Goal: Information Seeking & Learning: Learn about a topic

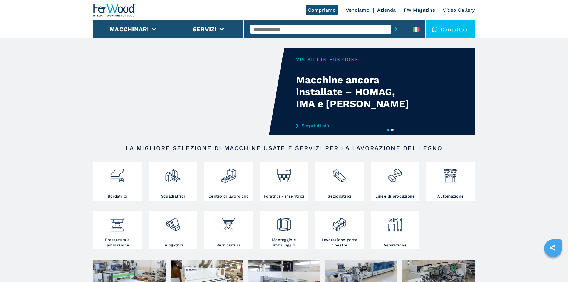
click at [392, 129] on button "2" at bounding box center [392, 130] width 2 height 2
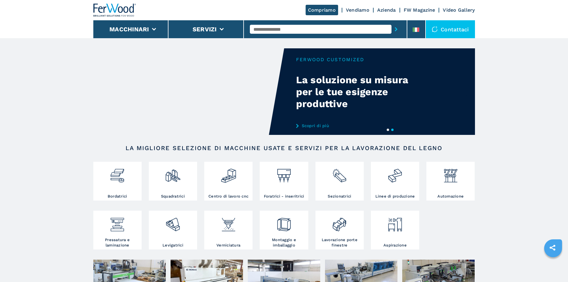
click at [319, 126] on link "Scopri di più" at bounding box center [354, 125] width 117 height 5
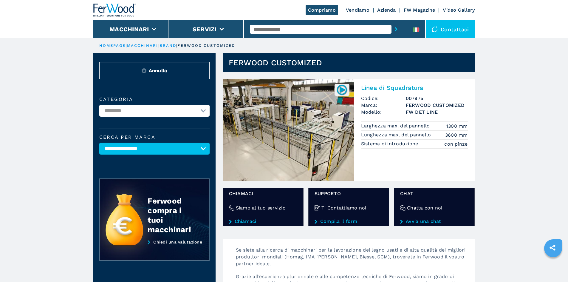
click at [395, 86] on h2 "Linea di Squadratura" at bounding box center [414, 87] width 107 height 7
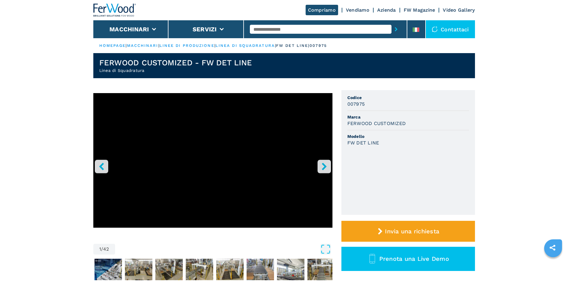
click at [324, 167] on icon "right-button" at bounding box center [324, 166] width 7 height 7
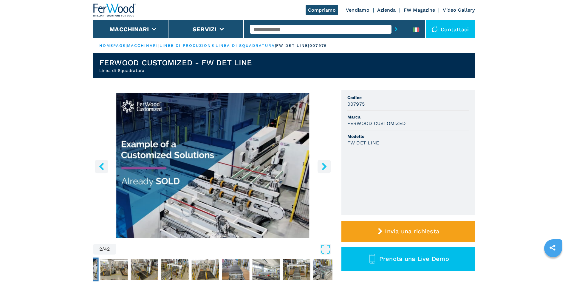
click at [324, 167] on icon "right-button" at bounding box center [324, 166] width 7 height 7
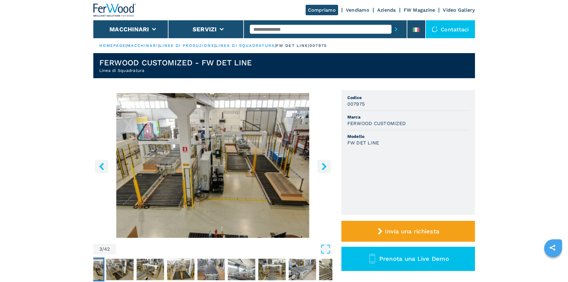
click at [324, 167] on icon "right-button" at bounding box center [324, 166] width 7 height 7
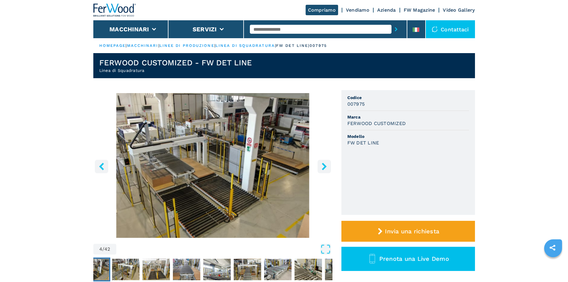
click at [324, 167] on icon "right-button" at bounding box center [324, 166] width 7 height 7
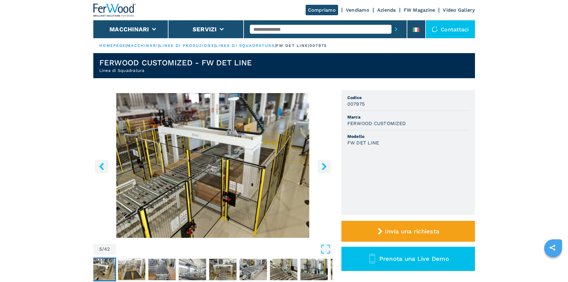
click at [324, 167] on icon "right-button" at bounding box center [324, 166] width 7 height 7
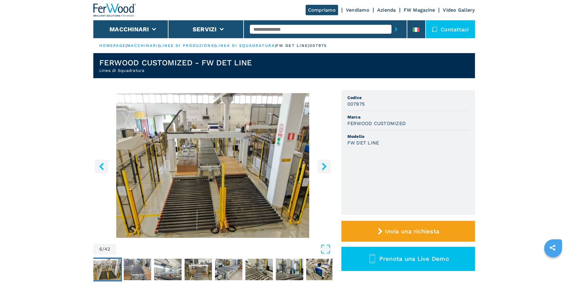
click at [324, 167] on icon "right-button" at bounding box center [324, 166] width 7 height 7
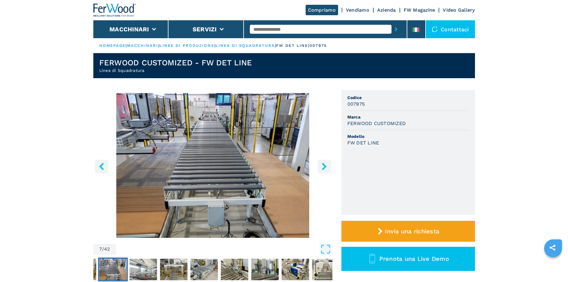
click at [324, 167] on icon "right-button" at bounding box center [324, 166] width 7 height 7
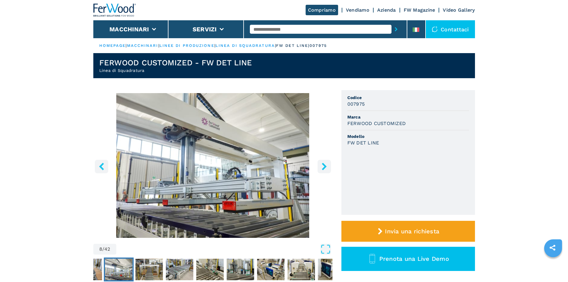
click at [324, 167] on icon "right-button" at bounding box center [324, 166] width 7 height 7
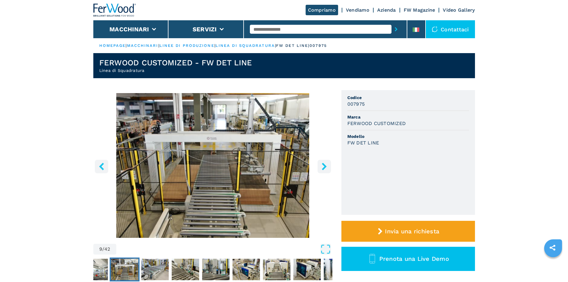
click at [324, 167] on icon "right-button" at bounding box center [324, 166] width 7 height 7
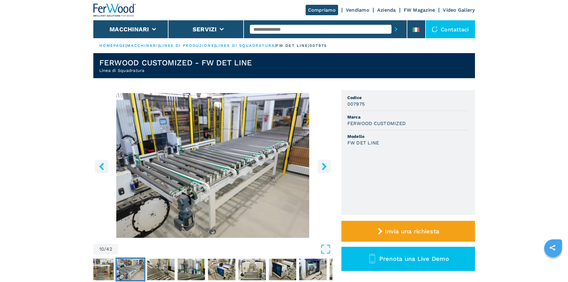
click at [324, 167] on icon "right-button" at bounding box center [324, 166] width 7 height 7
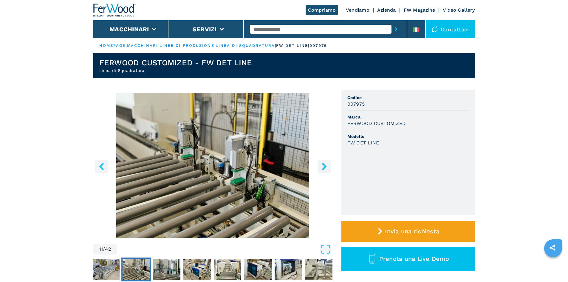
click at [324, 167] on icon "right-button" at bounding box center [324, 166] width 7 height 7
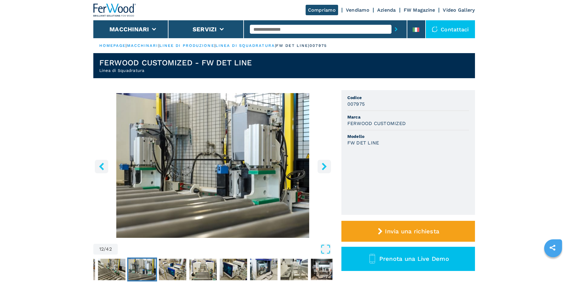
click at [324, 167] on icon "right-button" at bounding box center [324, 166] width 7 height 7
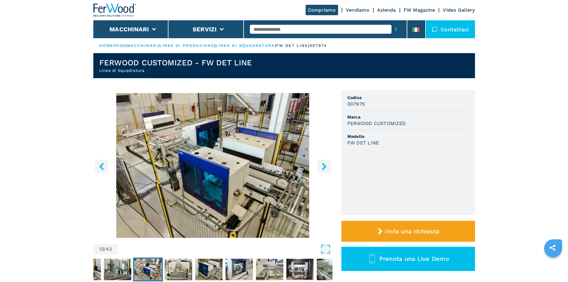
click at [324, 167] on icon "right-button" at bounding box center [324, 166] width 7 height 7
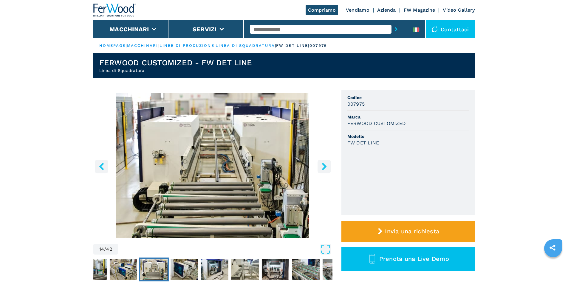
click at [324, 167] on icon "right-button" at bounding box center [324, 166] width 7 height 7
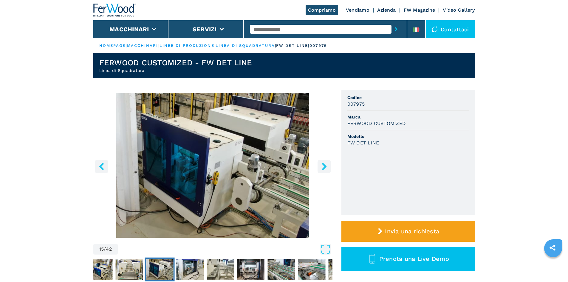
click at [324, 167] on icon "right-button" at bounding box center [324, 166] width 7 height 7
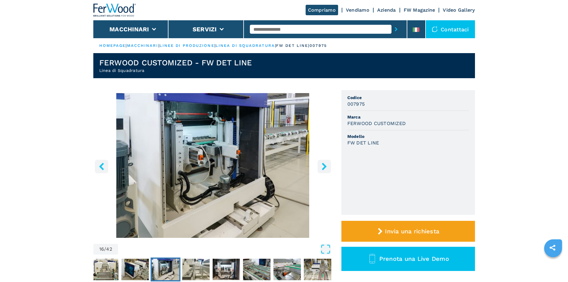
click at [110, 251] on span "42" at bounding box center [109, 249] width 6 height 5
click at [109, 248] on span "42" at bounding box center [109, 249] width 6 height 5
click at [105, 164] on button "left-button" at bounding box center [101, 166] width 13 height 13
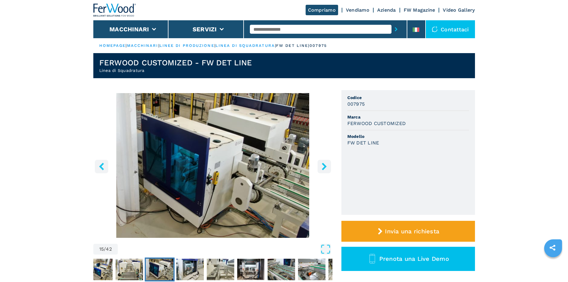
click at [105, 164] on button "left-button" at bounding box center [101, 166] width 13 height 13
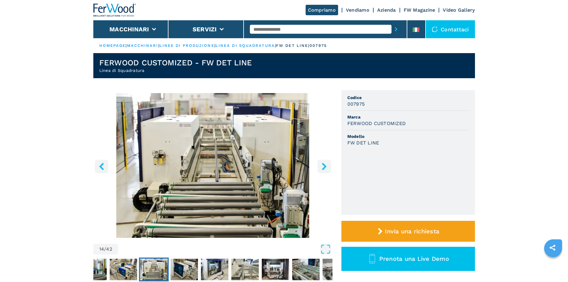
click at [105, 164] on button "left-button" at bounding box center [101, 166] width 13 height 13
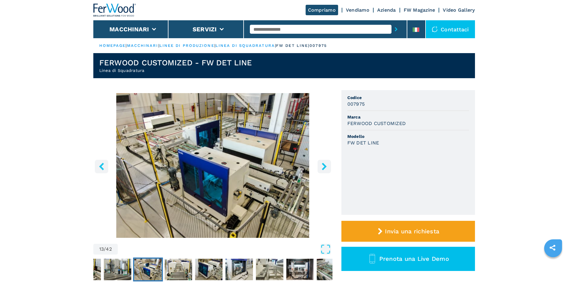
click at [105, 164] on button "left-button" at bounding box center [101, 166] width 13 height 13
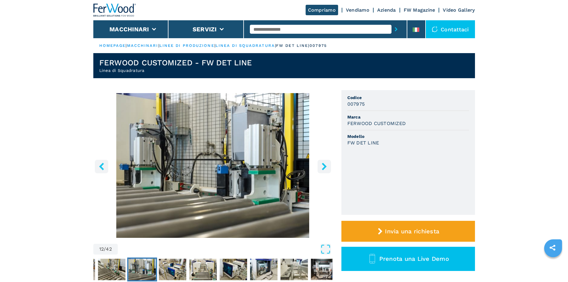
click at [105, 164] on button "left-button" at bounding box center [101, 166] width 13 height 13
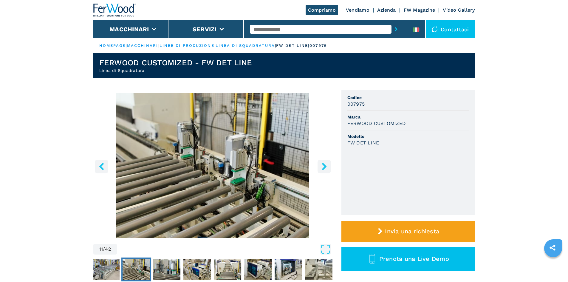
click at [107, 162] on button "left-button" at bounding box center [101, 166] width 13 height 13
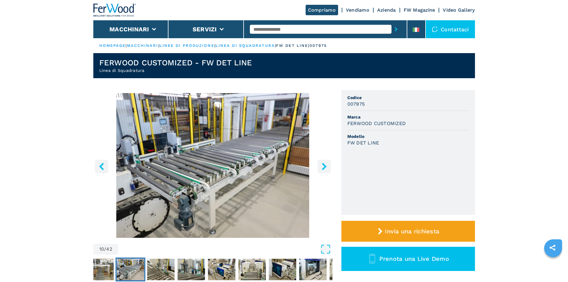
click at [106, 163] on button "left-button" at bounding box center [101, 166] width 13 height 13
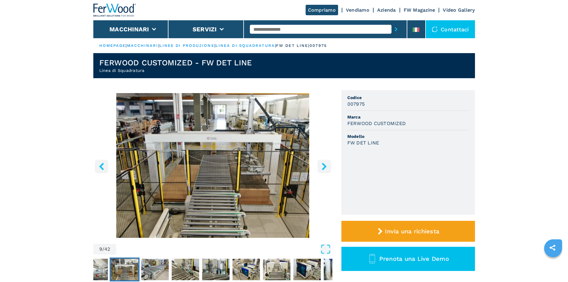
click at [107, 164] on button "left-button" at bounding box center [101, 166] width 13 height 13
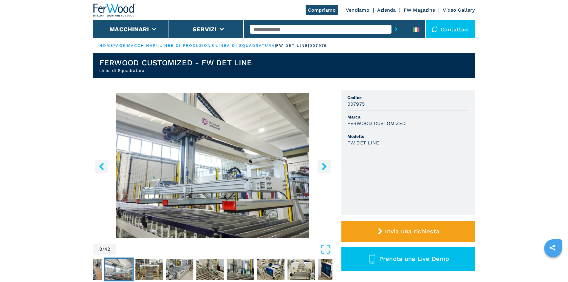
click at [107, 164] on button "left-button" at bounding box center [101, 166] width 13 height 13
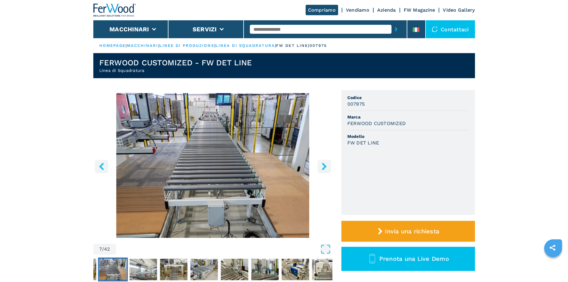
click at [107, 164] on button "left-button" at bounding box center [101, 166] width 13 height 13
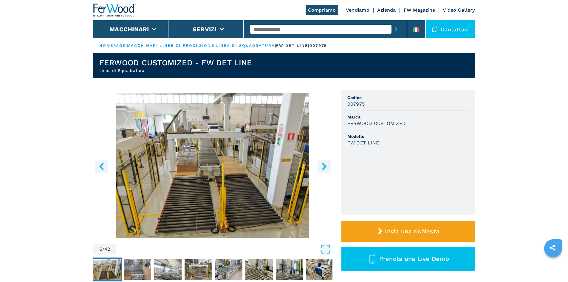
click at [107, 164] on button "left-button" at bounding box center [101, 166] width 13 height 13
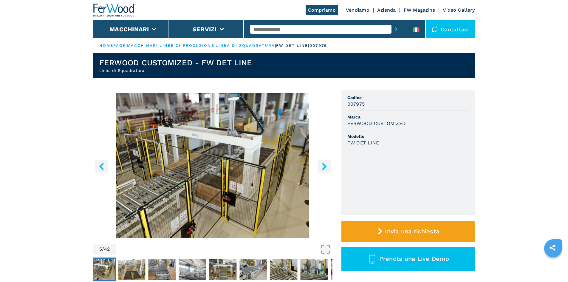
click at [107, 164] on button "left-button" at bounding box center [101, 166] width 13 height 13
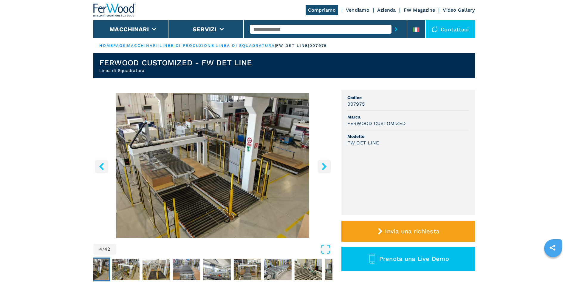
click at [107, 164] on button "left-button" at bounding box center [101, 166] width 13 height 13
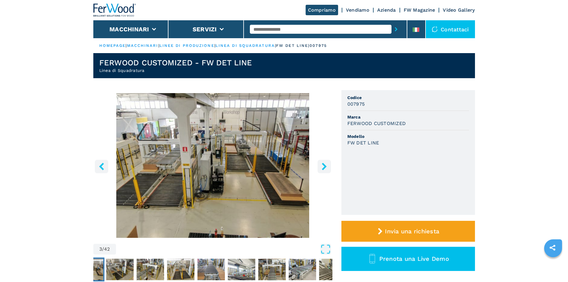
click at [107, 164] on button "left-button" at bounding box center [101, 166] width 13 height 13
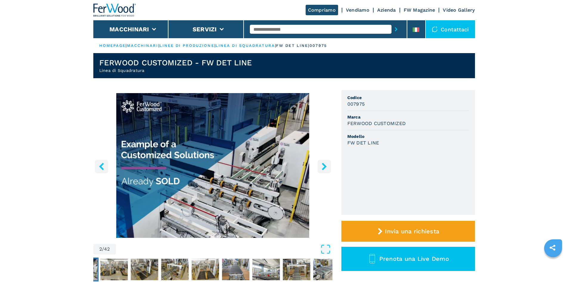
click at [107, 164] on button "left-button" at bounding box center [101, 166] width 13 height 13
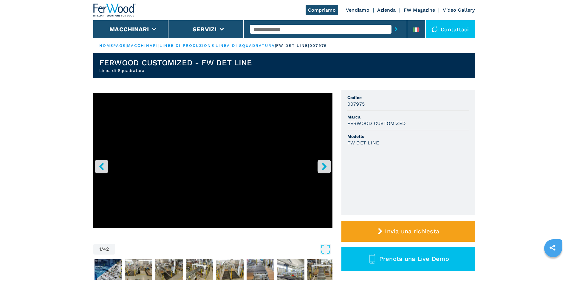
click at [322, 162] on button "right-button" at bounding box center [324, 166] width 13 height 13
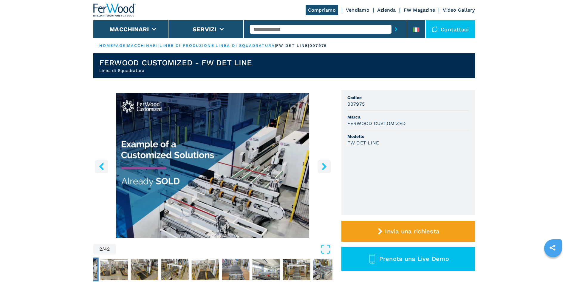
scroll to position [30, 0]
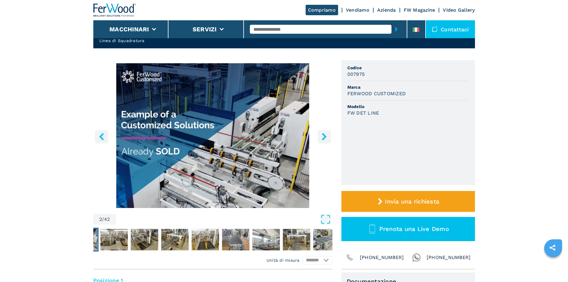
click at [102, 140] on button "left-button" at bounding box center [101, 136] width 13 height 13
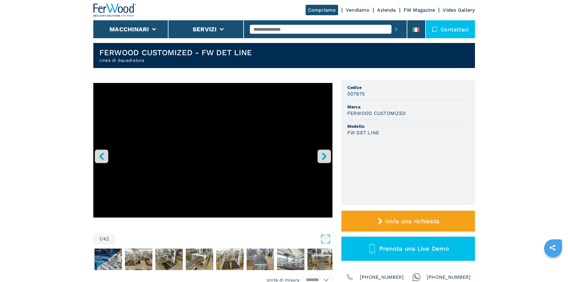
scroll to position [0, 0]
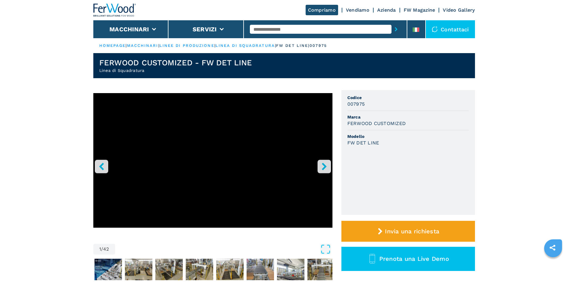
click at [366, 10] on link "Vendiamo" at bounding box center [358, 10] width 24 height 6
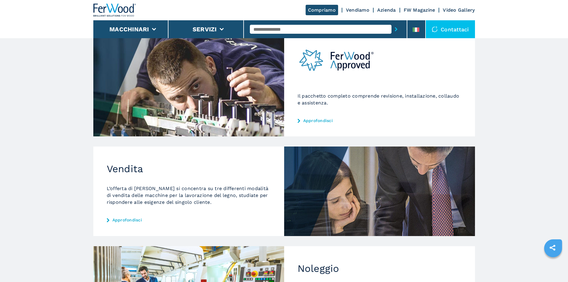
scroll to position [89, 0]
click at [132, 217] on link "Approfondisci" at bounding box center [189, 219] width 164 height 5
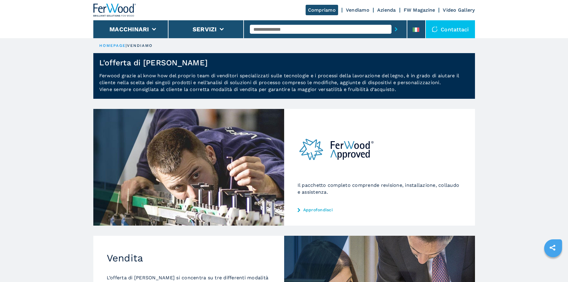
click at [126, 10] on img at bounding box center [114, 10] width 43 height 13
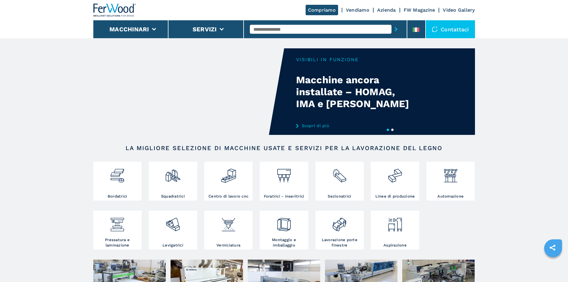
click at [394, 130] on button "2" at bounding box center [392, 130] width 2 height 2
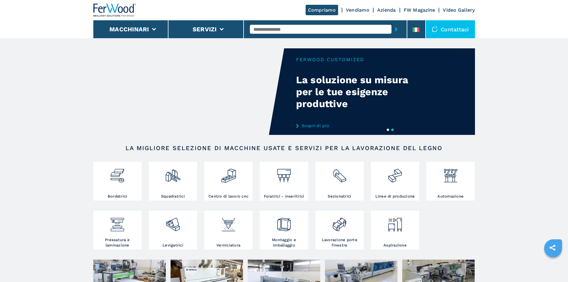
click at [311, 124] on link "Scopri di più" at bounding box center [354, 125] width 117 height 5
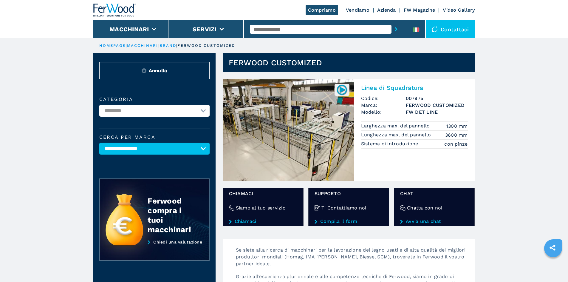
click at [381, 87] on h2 "Linea di Squadratura" at bounding box center [414, 87] width 107 height 7
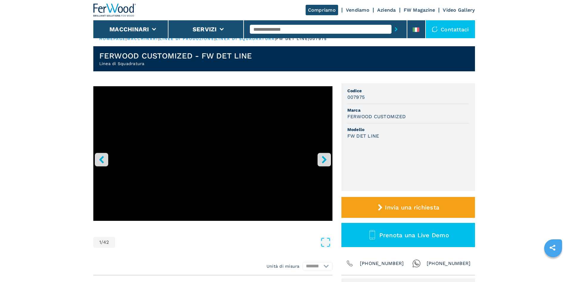
scroll to position [30, 0]
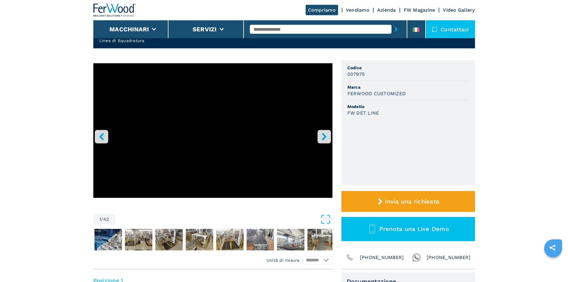
click at [328, 138] on button "right-button" at bounding box center [324, 136] width 13 height 13
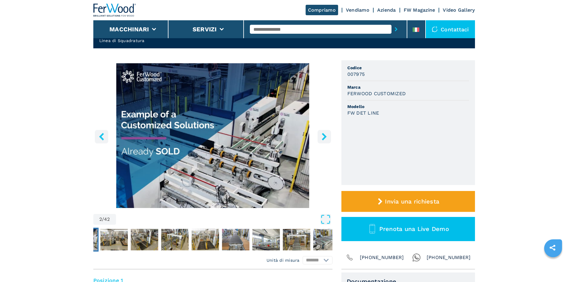
click at [328, 138] on button "right-button" at bounding box center [324, 136] width 13 height 13
click at [327, 139] on icon "right-button" at bounding box center [324, 136] width 7 height 7
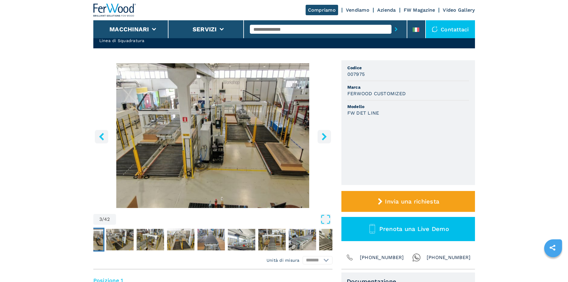
click at [323, 139] on icon "right-button" at bounding box center [324, 136] width 5 height 7
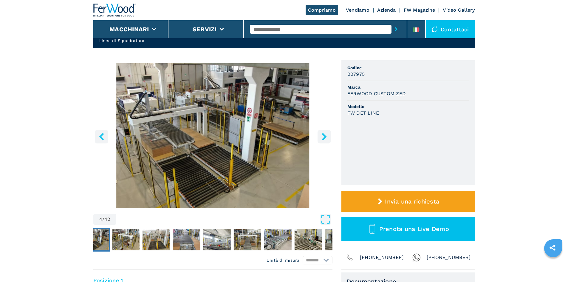
click at [322, 137] on icon "right-button" at bounding box center [324, 136] width 7 height 7
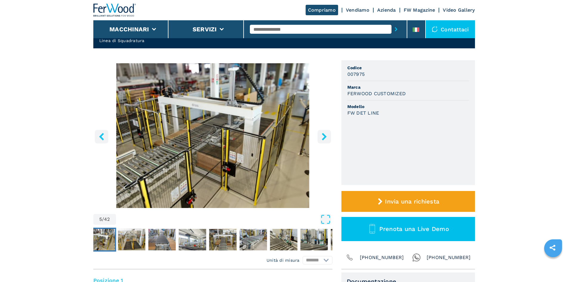
click at [322, 139] on icon "right-button" at bounding box center [324, 136] width 7 height 7
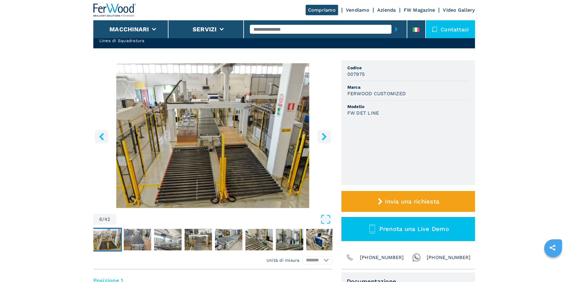
click at [322, 139] on icon "right-button" at bounding box center [324, 136] width 7 height 7
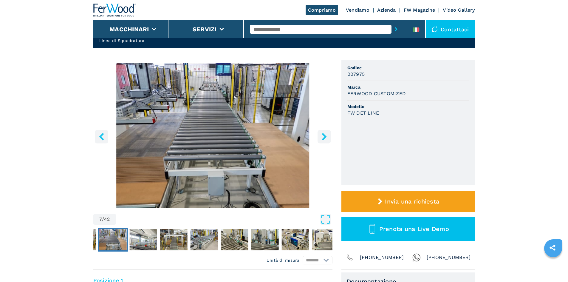
click at [322, 139] on icon "right-button" at bounding box center [324, 136] width 7 height 7
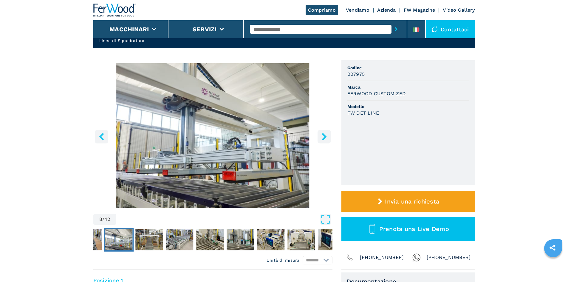
click at [322, 141] on button "right-button" at bounding box center [324, 136] width 13 height 13
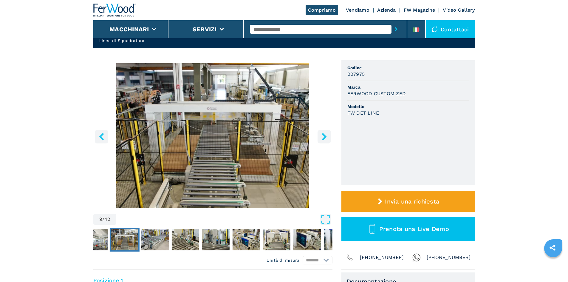
click at [322, 140] on icon "right-button" at bounding box center [324, 136] width 7 height 7
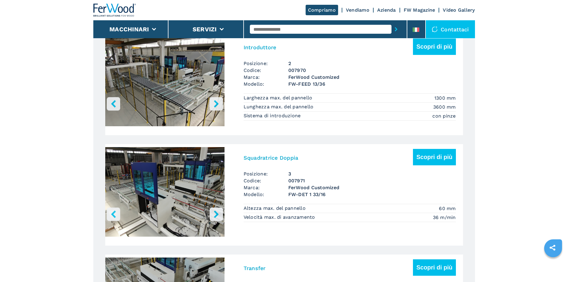
scroll to position [656, 0]
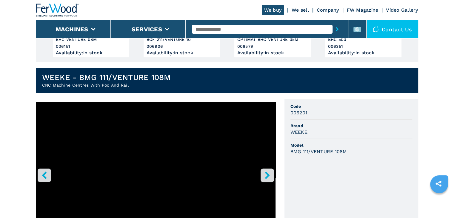
scroll to position [179, 0]
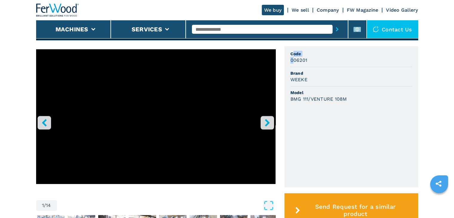
click at [296, 59] on li "Code 006201" at bounding box center [351, 57] width 122 height 19
click at [298, 61] on h3 "006201" at bounding box center [298, 60] width 17 height 7
copy h3 "006201"
